Goal: Task Accomplishment & Management: Manage account settings

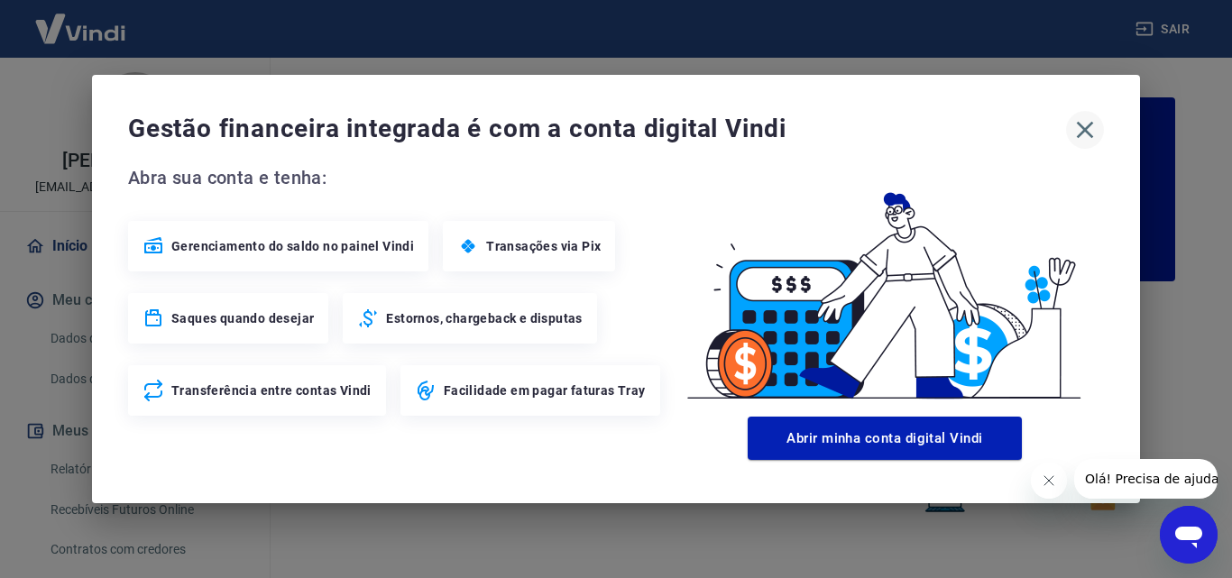
click at [1085, 127] on icon "button" at bounding box center [1085, 129] width 29 height 29
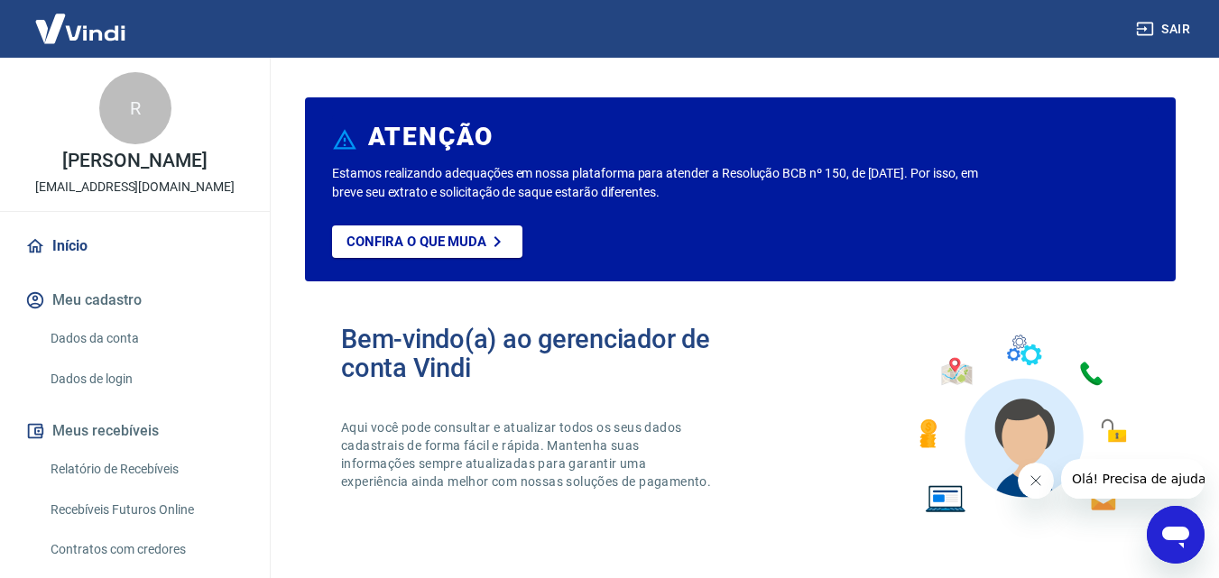
click at [597, 307] on div "Bem-vindo(a) ao gerenciador de conta Vindi Aqui você pode consultar e atualizar…" at bounding box center [740, 424] width 871 height 257
